Goal: Use online tool/utility: Utilize a website feature to perform a specific function

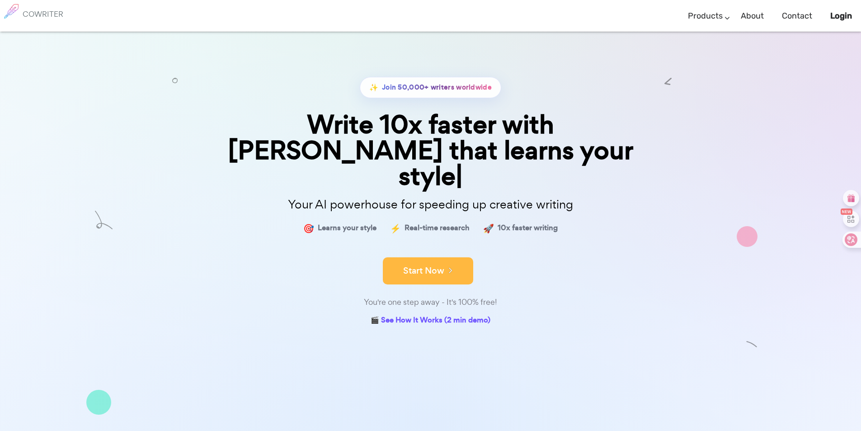
click at [451, 265] on icon at bounding box center [448, 270] width 8 height 10
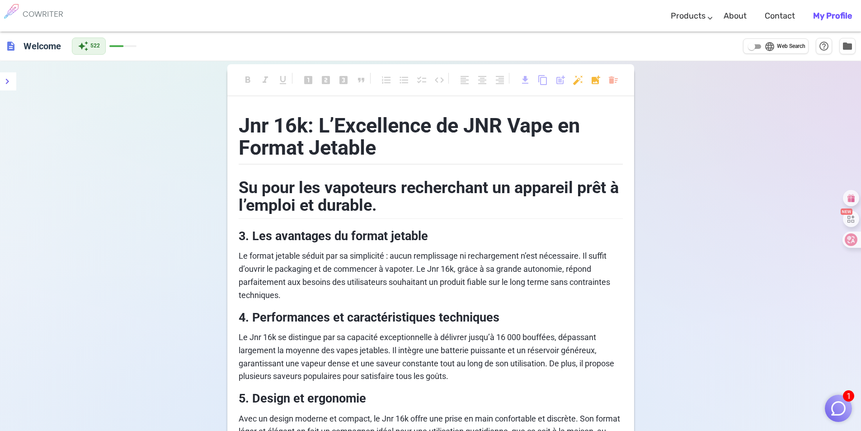
click at [16, 45] on span "description" at bounding box center [10, 46] width 11 height 11
click at [12, 46] on span "description" at bounding box center [10, 46] width 11 height 11
click at [10, 84] on icon "menu" at bounding box center [7, 81] width 11 height 11
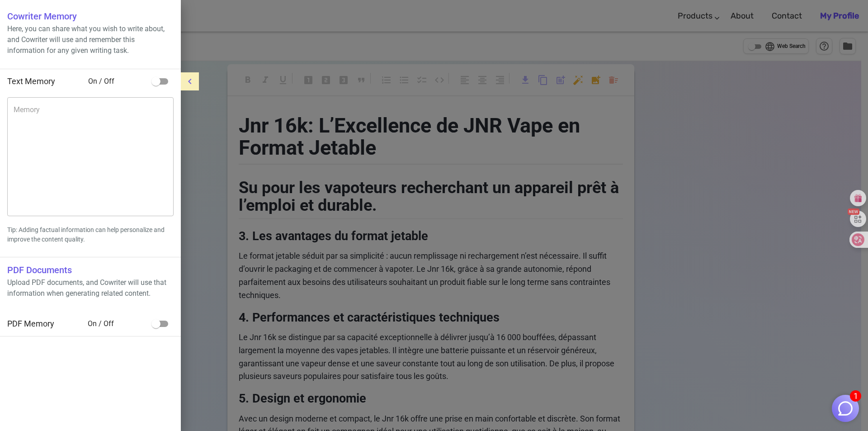
click at [243, 98] on div at bounding box center [434, 215] width 868 height 431
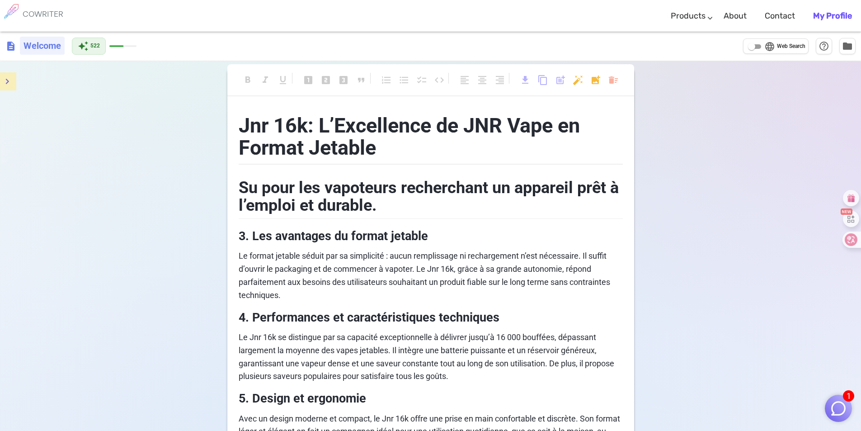
click at [46, 48] on h6 "Welcome" at bounding box center [42, 46] width 45 height 18
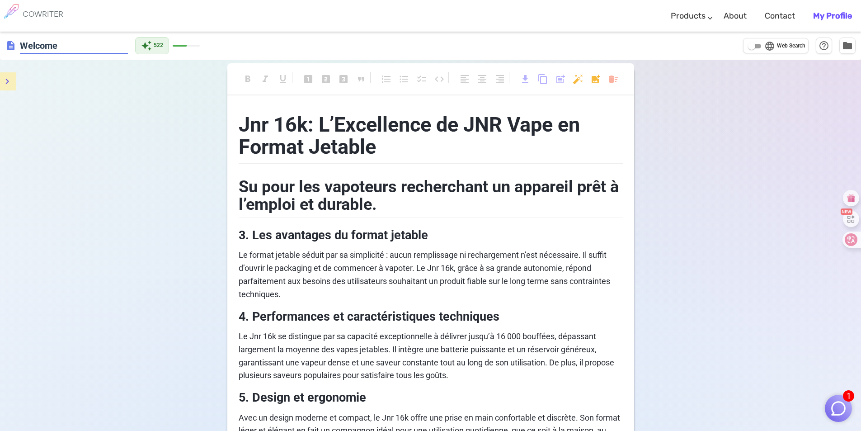
click at [43, 18] on h6 "COWRITER" at bounding box center [43, 14] width 41 height 8
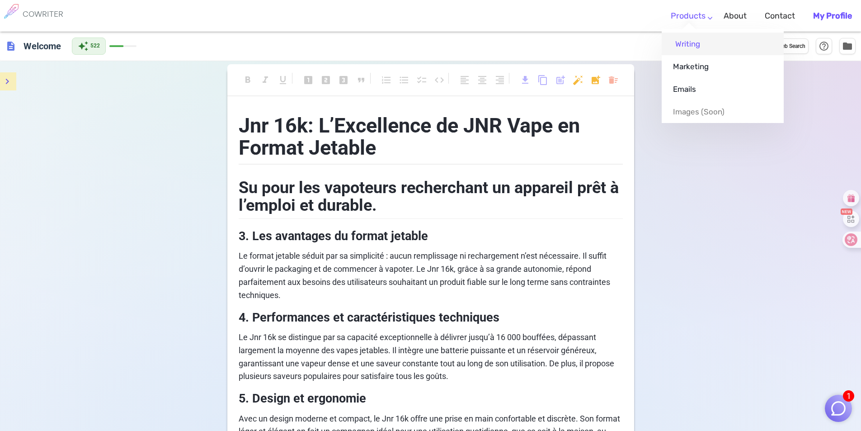
click at [687, 49] on link "Writing" at bounding box center [723, 44] width 122 height 23
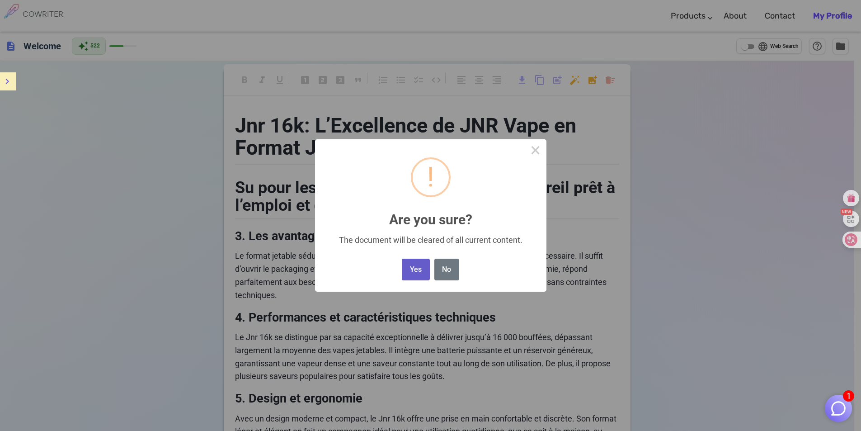
click at [413, 270] on button "Yes" at bounding box center [416, 269] width 28 height 22
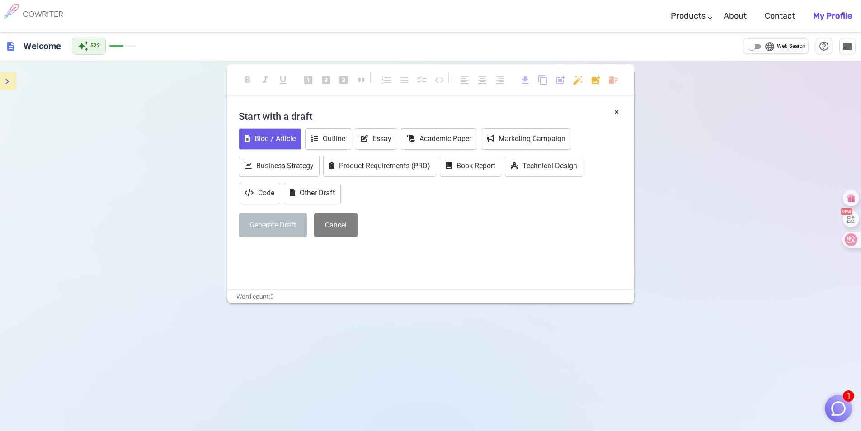
click at [270, 145] on button "Blog / Article" at bounding box center [270, 138] width 63 height 21
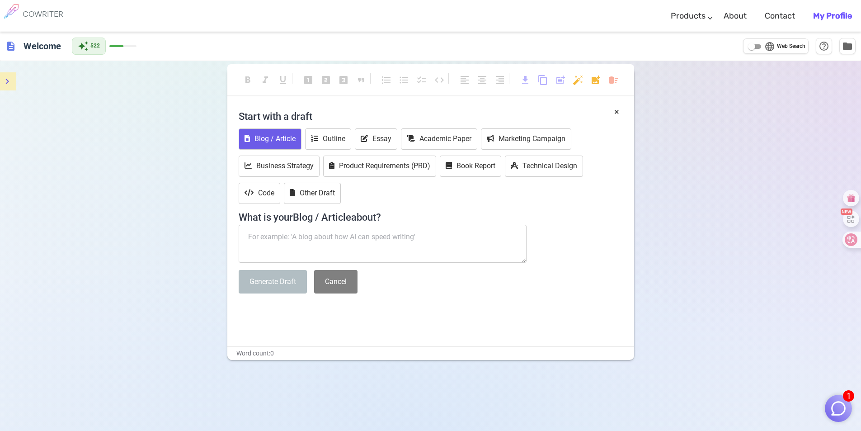
click at [296, 237] on textarea at bounding box center [383, 244] width 288 height 38
paste textarea "peut on Cigarette Électronique Jetable avant une anesthésie générale"
type textarea "peut on Cigarette Électronique Jetable avant une anesthésie générale"
click at [286, 282] on button "Generate Draft" at bounding box center [273, 282] width 68 height 24
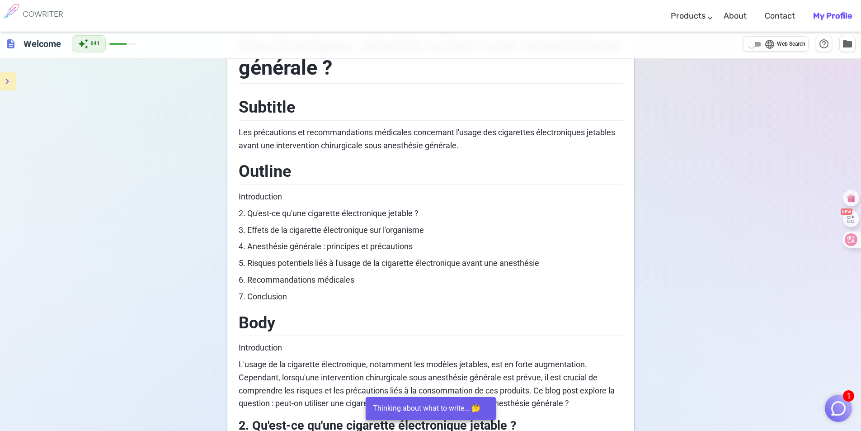
scroll to position [90, 0]
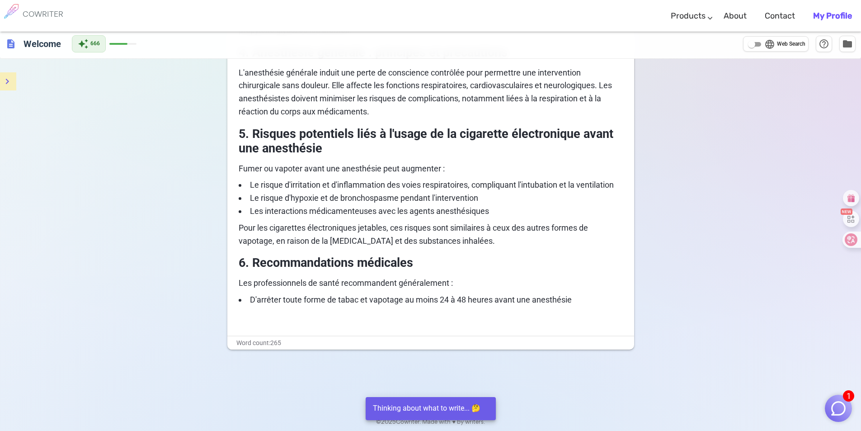
drag, startPoint x: 300, startPoint y: 307, endPoint x: 233, endPoint y: 175, distance: 148.3
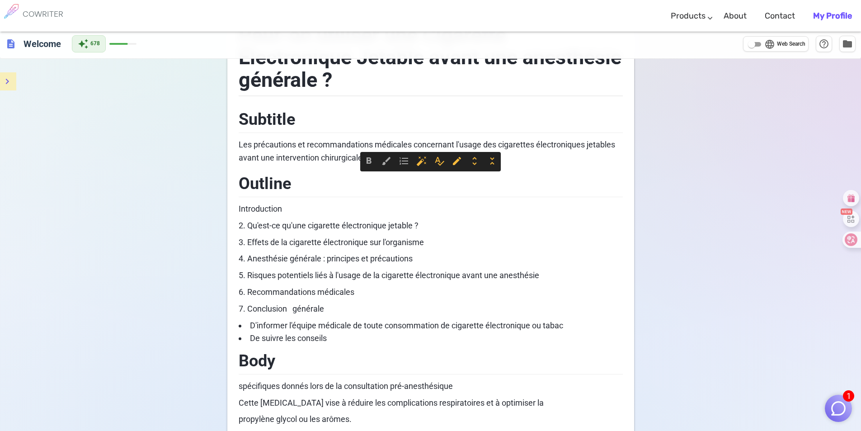
drag, startPoint x: 325, startPoint y: 309, endPoint x: 203, endPoint y: 179, distance: 178.1
copy div "Outline Introduction 2. Qu'est-ce qu'une cigarette électronique jetable ? 3. Ef…"
click at [384, 244] on span "3. Effets de la cigarette électronique sur l'organisme" at bounding box center [331, 241] width 185 height 9
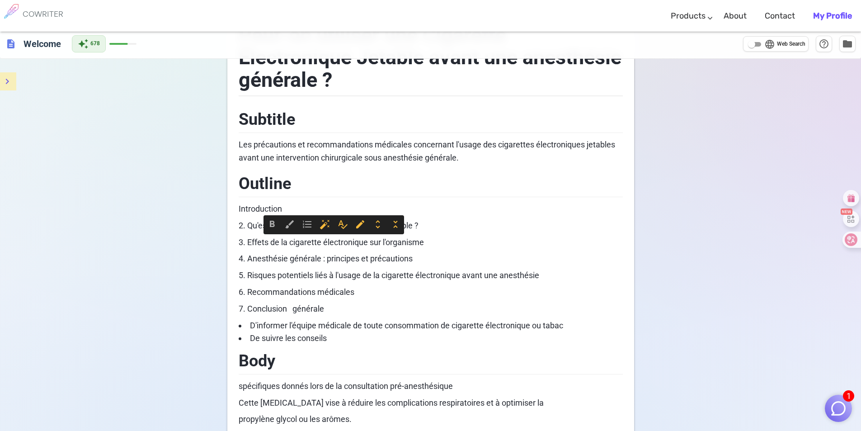
drag, startPoint x: 413, startPoint y: 242, endPoint x: 213, endPoint y: 242, distance: 200.6
copy span "3. Effets de la cigarette électronique sur l'organisme"
